Goal: Information Seeking & Learning: Learn about a topic

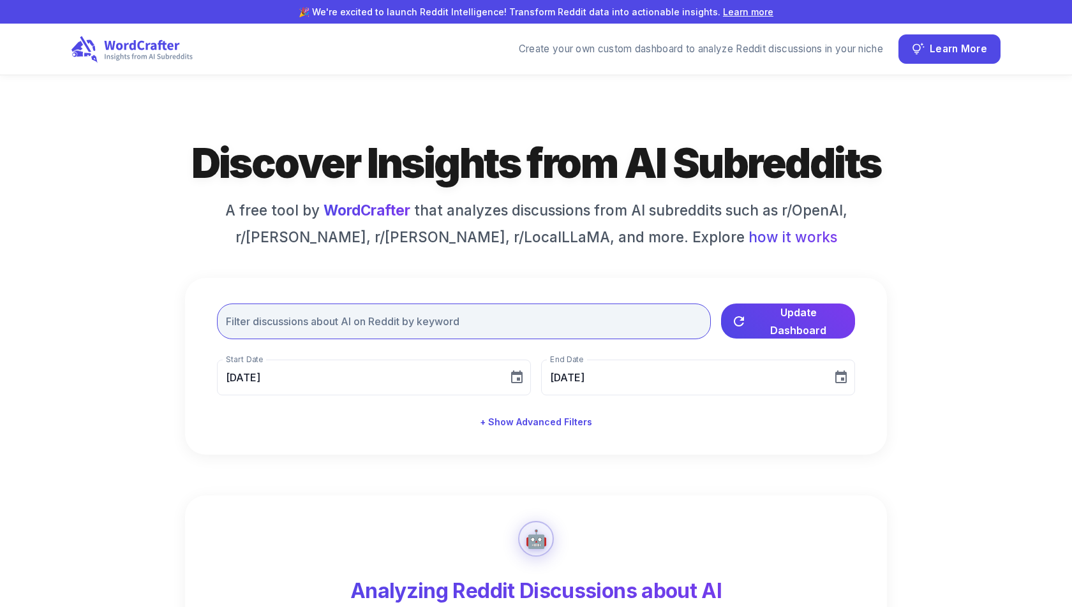
click at [537, 319] on input "text" at bounding box center [464, 322] width 494 height 36
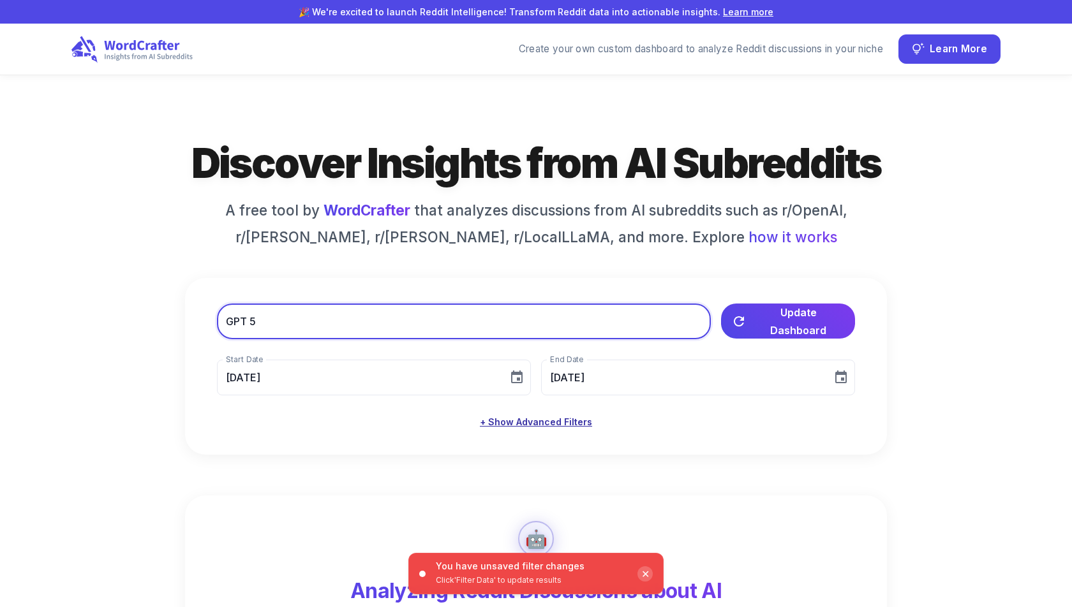
type input "GPT 5"
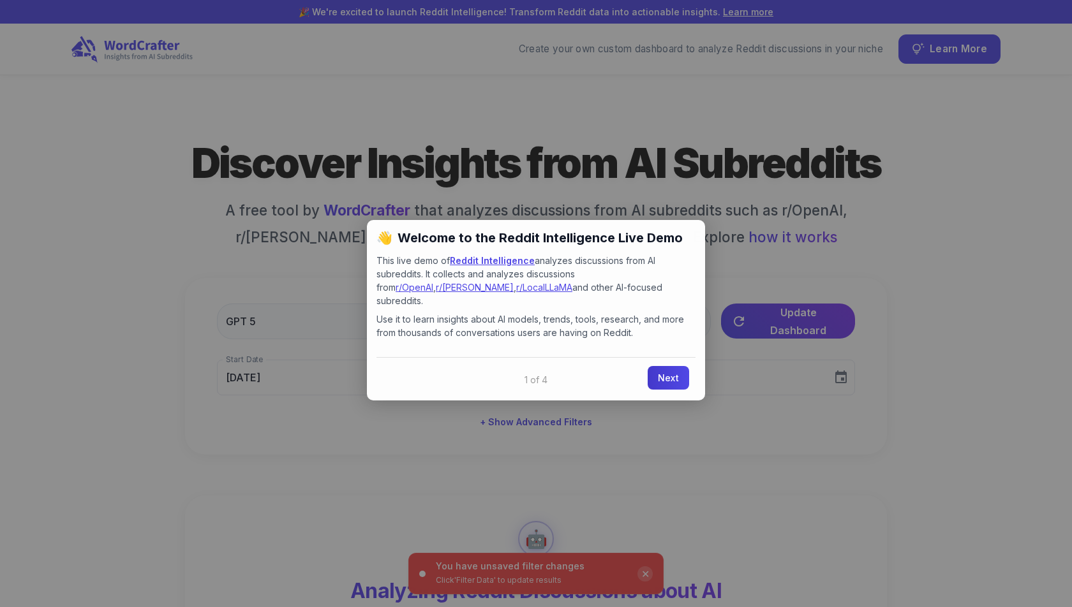
click at [660, 366] on link "Next" at bounding box center [668, 378] width 41 height 24
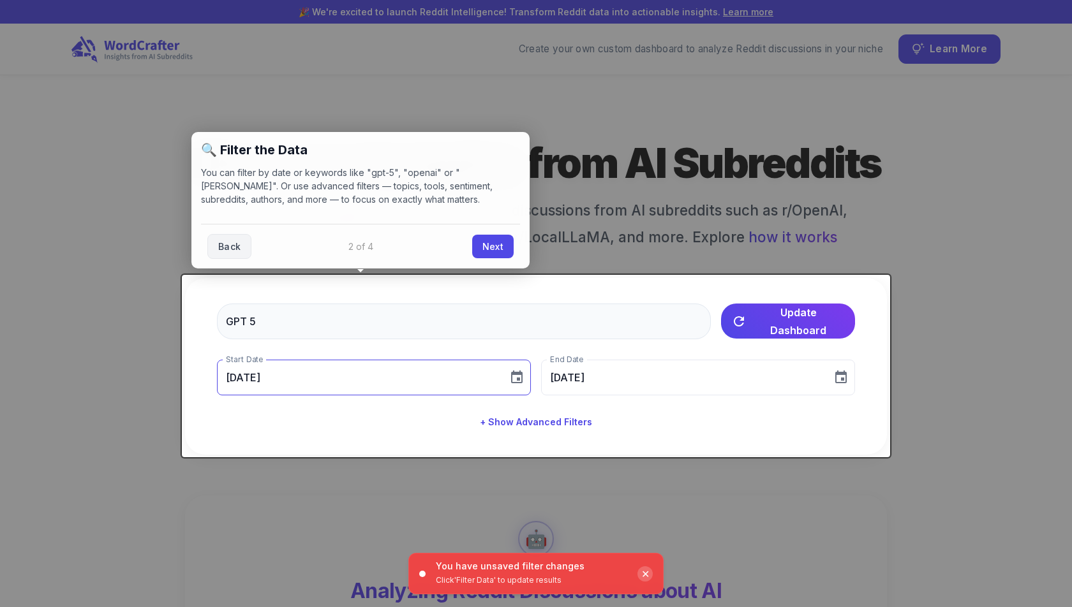
click at [438, 383] on input "[DATE]" at bounding box center [358, 378] width 282 height 36
click at [488, 245] on link "Next" at bounding box center [492, 245] width 41 height 24
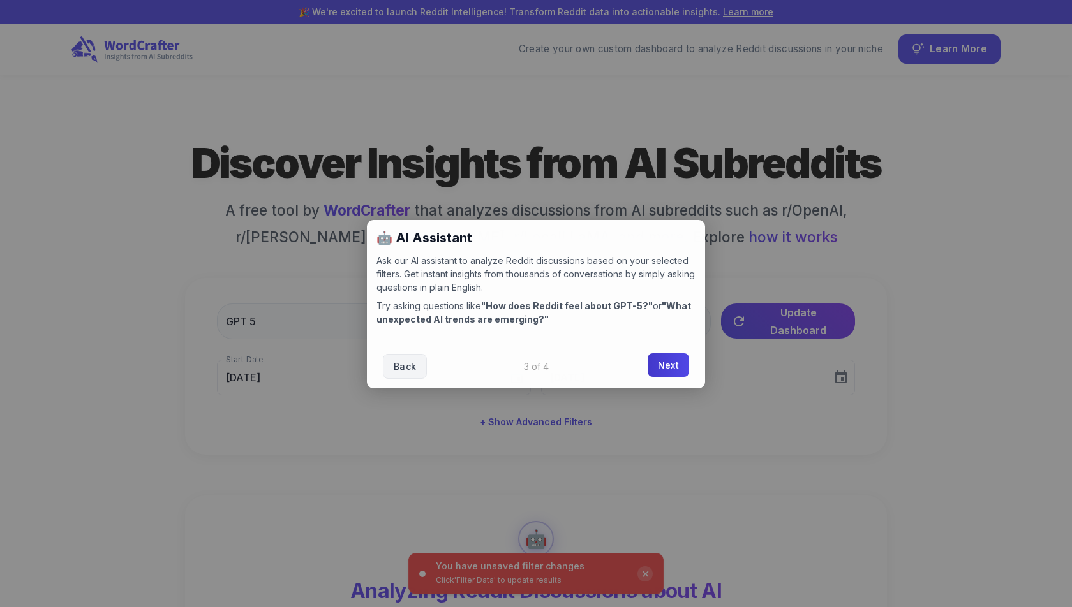
click at [663, 366] on link "Next" at bounding box center [668, 365] width 41 height 24
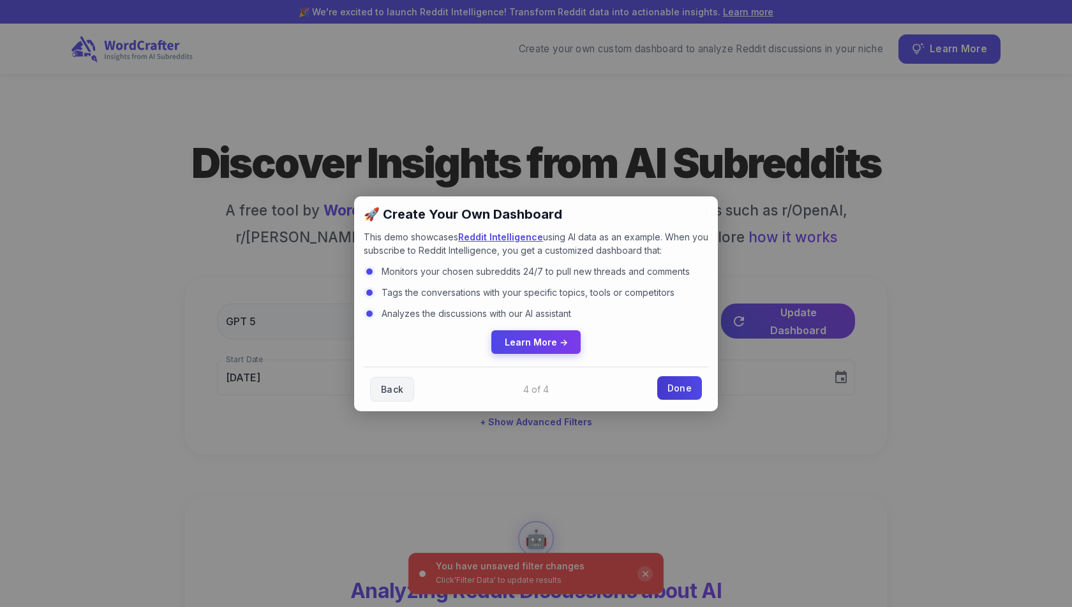
click at [683, 390] on link "Done" at bounding box center [679, 388] width 45 height 24
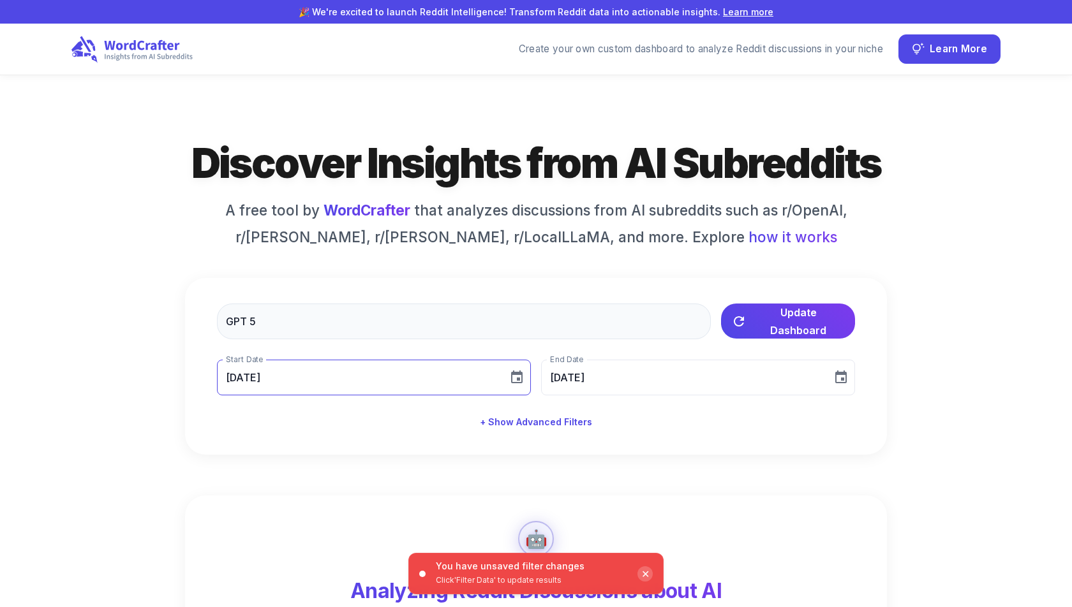
click at [389, 391] on input "[DATE]" at bounding box center [358, 378] width 282 height 36
click at [296, 495] on button "5" at bounding box center [293, 492] width 23 height 23
click at [761, 319] on span "Update Dashboard" at bounding box center [798, 320] width 93 height 36
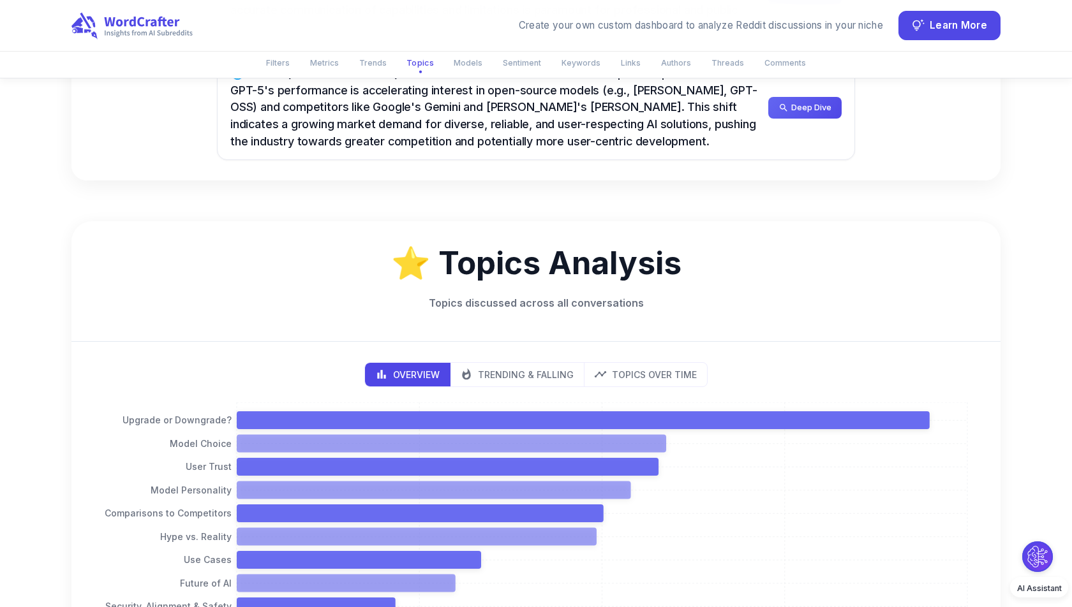
scroll to position [1410, 0]
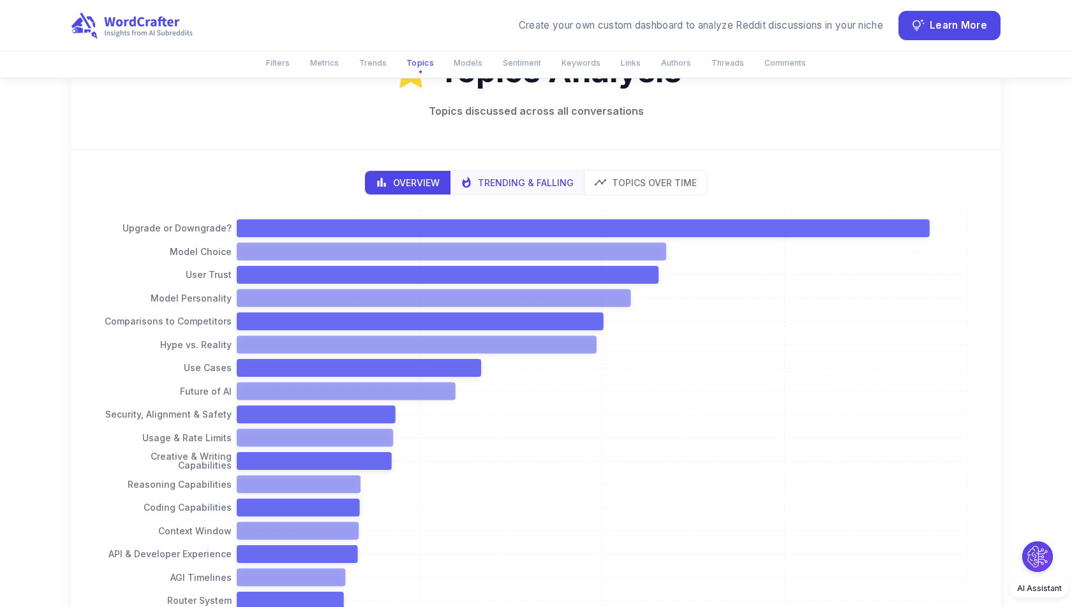
click at [540, 179] on p "Trending & Falling" at bounding box center [526, 182] width 96 height 13
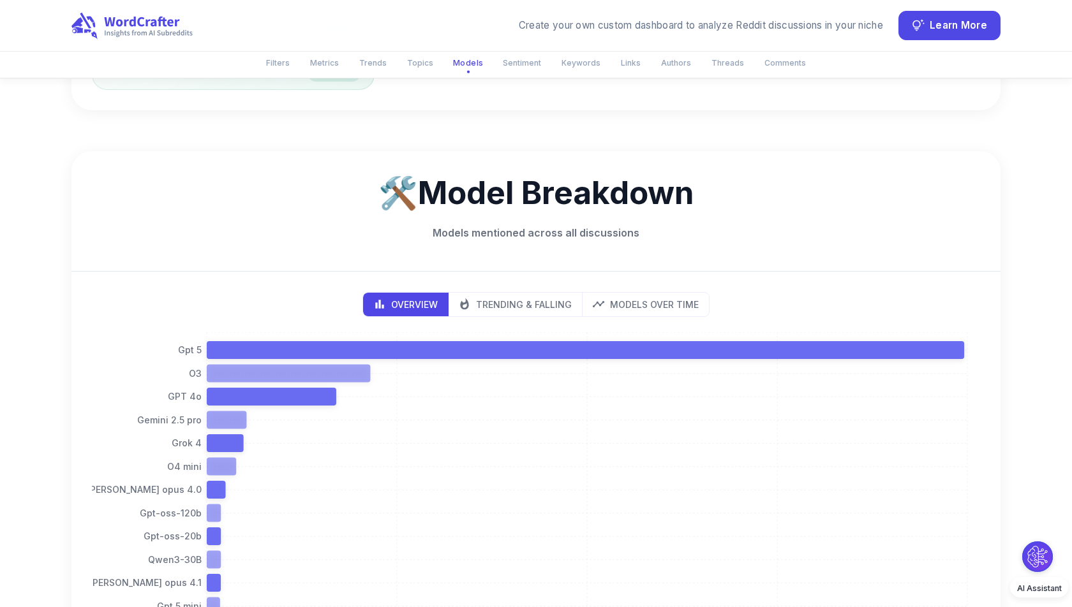
scroll to position [2607, 0]
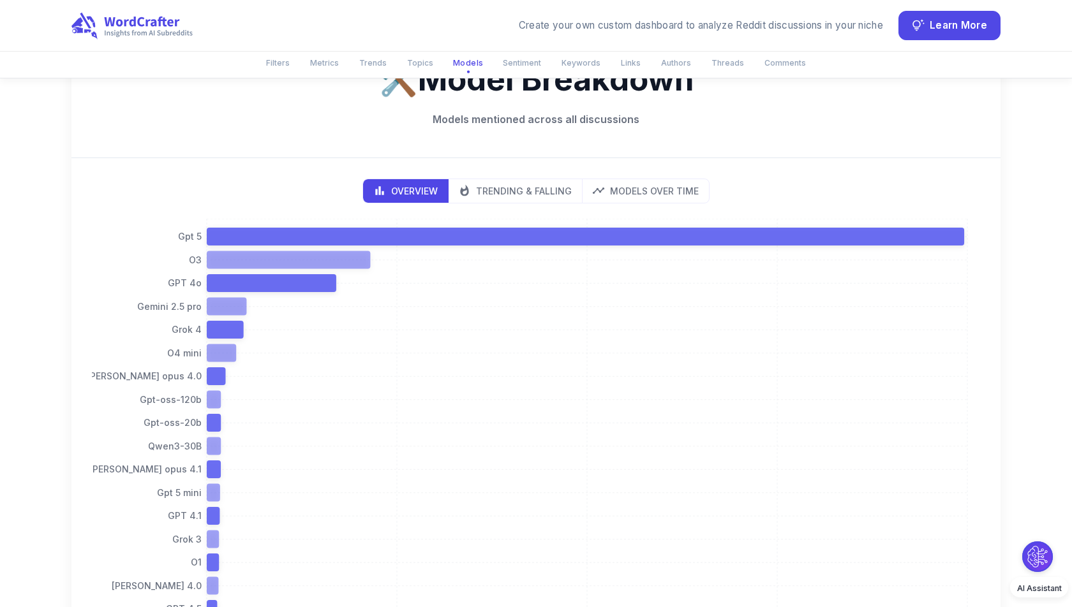
click at [540, 179] on button "Trending & Falling" at bounding box center [515, 191] width 135 height 24
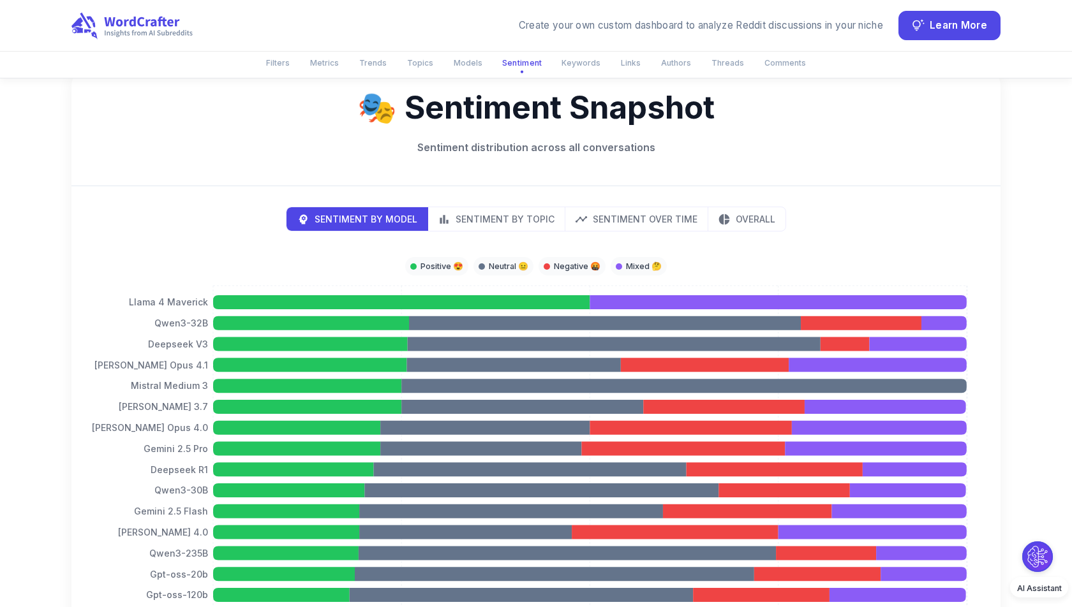
scroll to position [4088, 0]
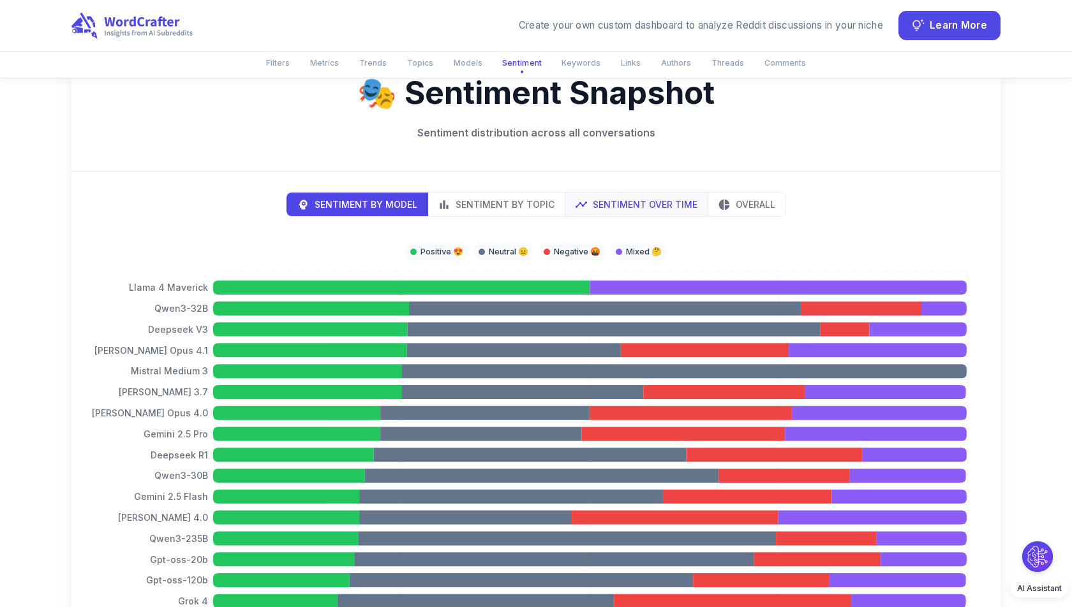
click at [605, 198] on p "Sentiment Over Time" at bounding box center [645, 204] width 105 height 13
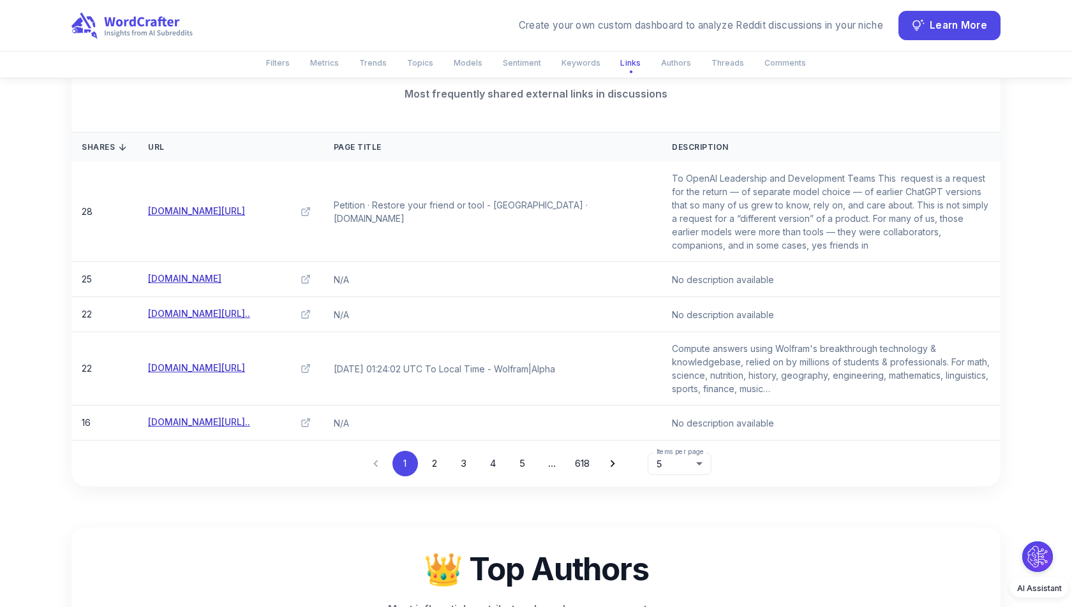
scroll to position [5356, 0]
type button "timeseries"
click at [200, 204] on link "[DOMAIN_NAME][URL]" at bounding box center [196, 211] width 97 height 14
click at [193, 360] on link "[DOMAIN_NAME][URL]" at bounding box center [196, 367] width 97 height 14
